Goal: Transaction & Acquisition: Purchase product/service

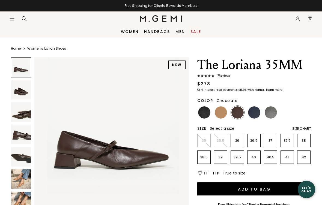
click at [18, 156] on img at bounding box center [21, 157] width 20 height 20
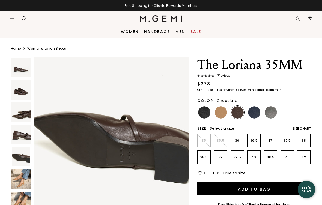
click at [22, 179] on img at bounding box center [21, 180] width 20 height 20
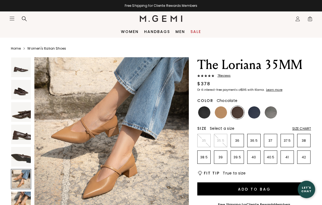
scroll to position [800, 0]
click at [24, 134] on img at bounding box center [21, 135] width 20 height 20
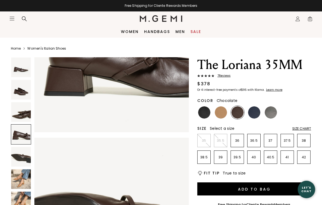
scroll to position [480, 0]
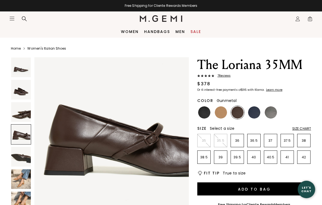
click at [272, 111] on img at bounding box center [271, 112] width 12 height 12
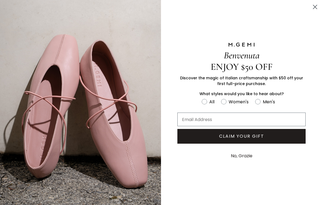
click at [313, 8] on circle "Close dialog" at bounding box center [315, 6] width 9 height 9
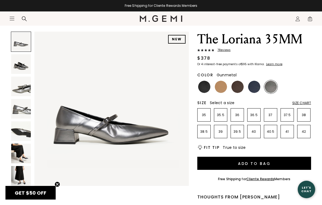
scroll to position [27, 0]
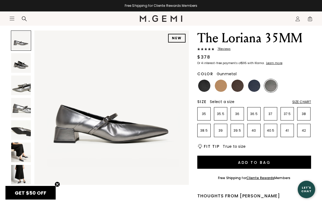
click at [252, 86] on img at bounding box center [254, 86] width 12 height 12
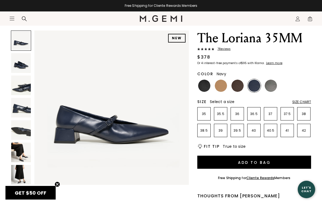
click at [23, 154] on img at bounding box center [21, 153] width 20 height 20
